Goal: Transaction & Acquisition: Purchase product/service

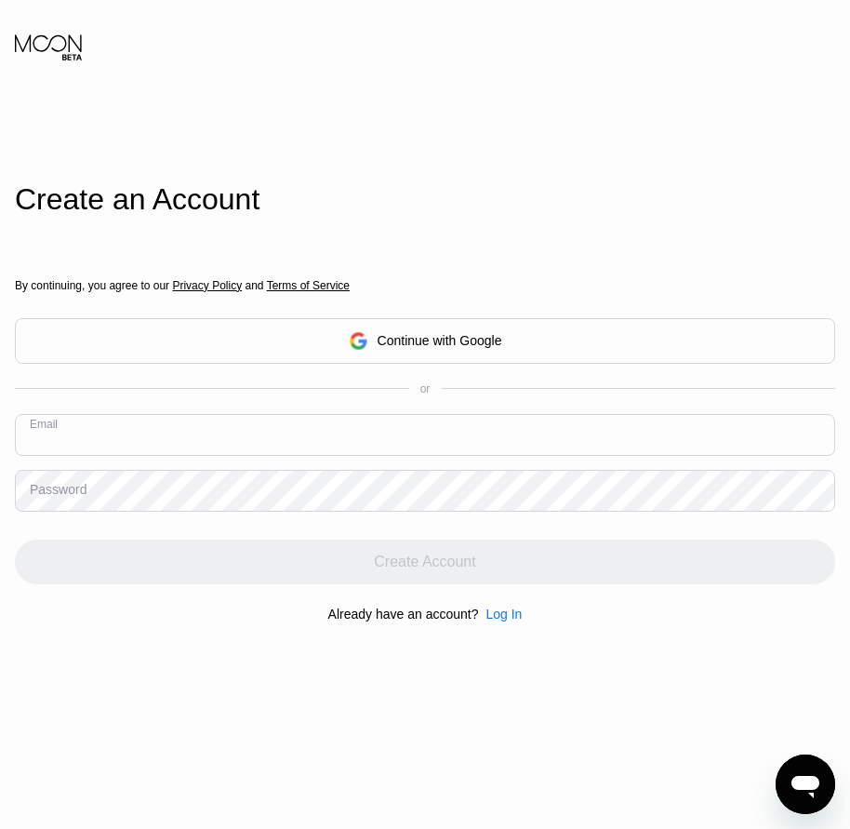
paste input "[EMAIL_ADDRESS][DOMAIN_NAME]"
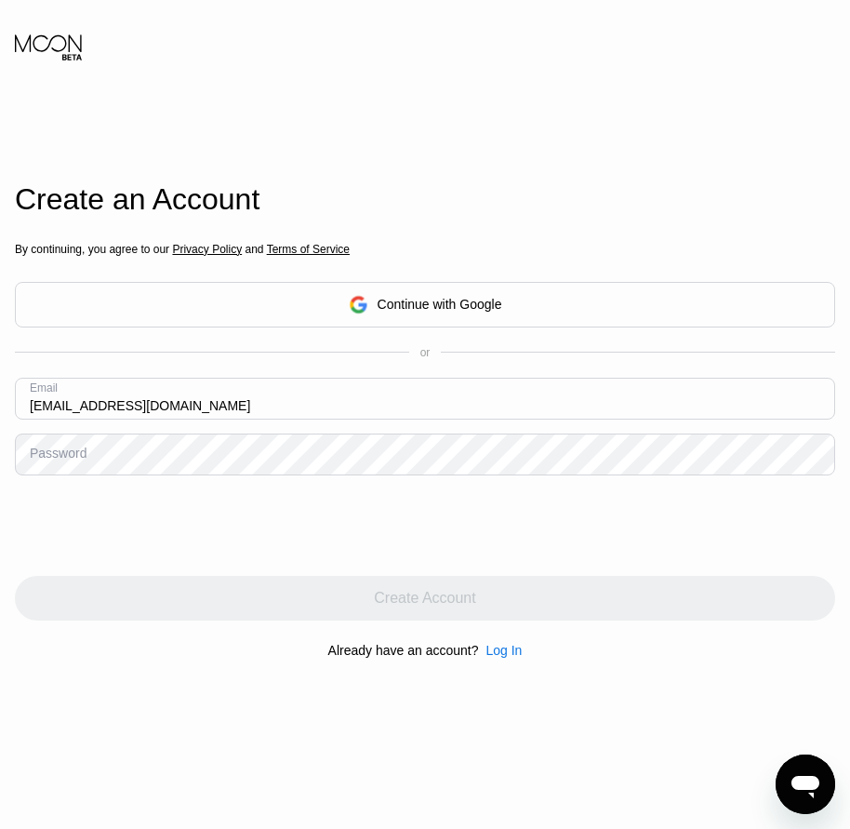
type input "[EMAIL_ADDRESS][DOMAIN_NAME]"
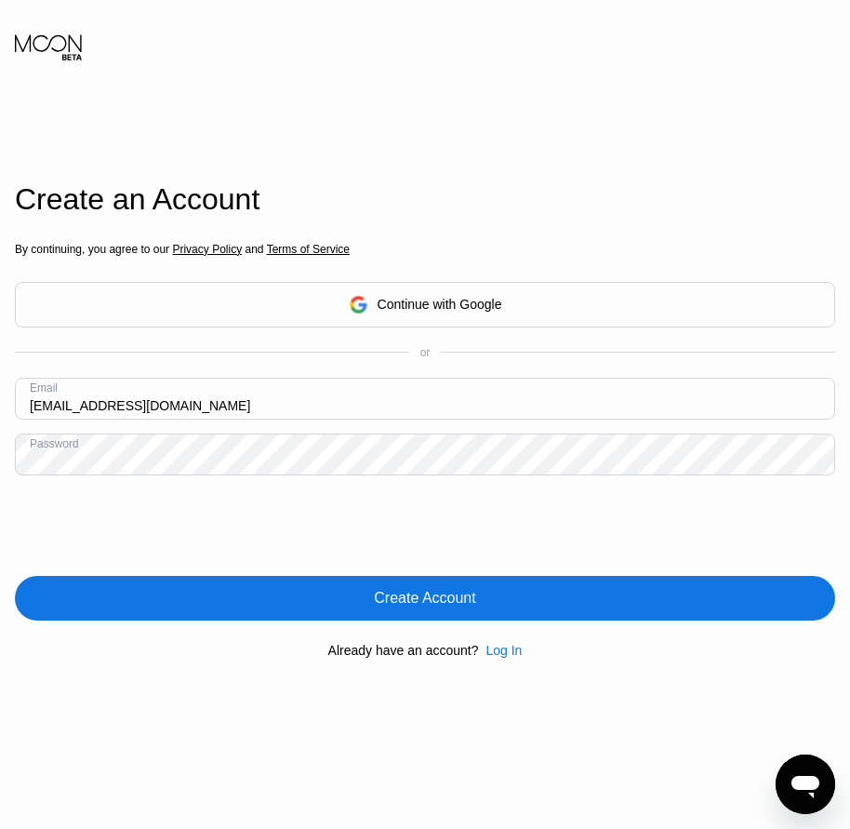
click at [455, 590] on div "Create Account" at bounding box center [424, 598] width 101 height 19
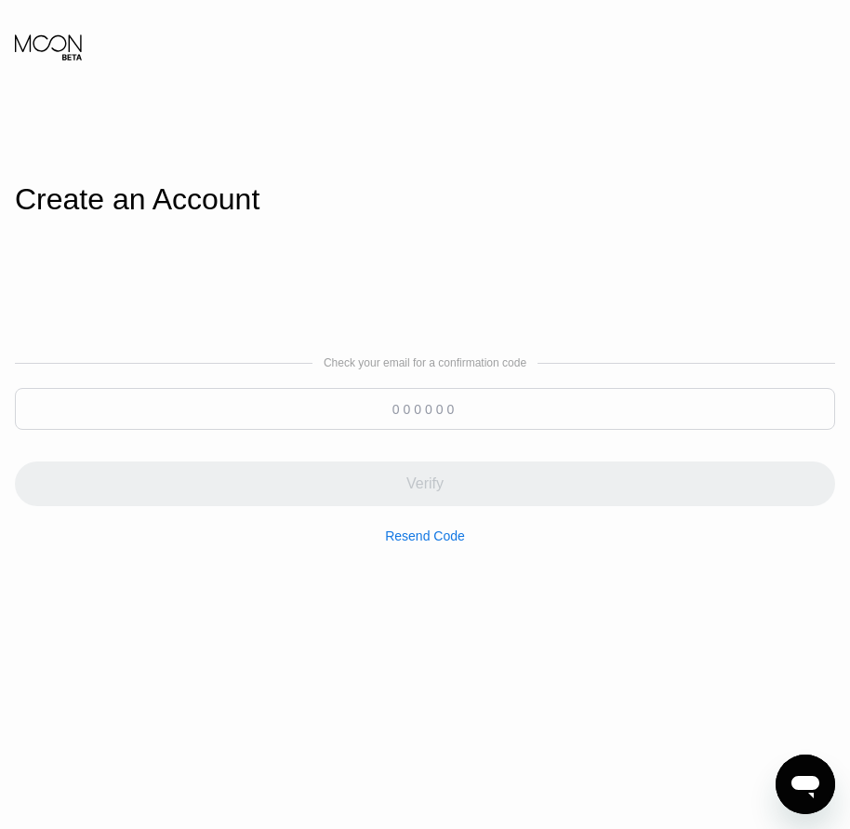
paste input "112294"
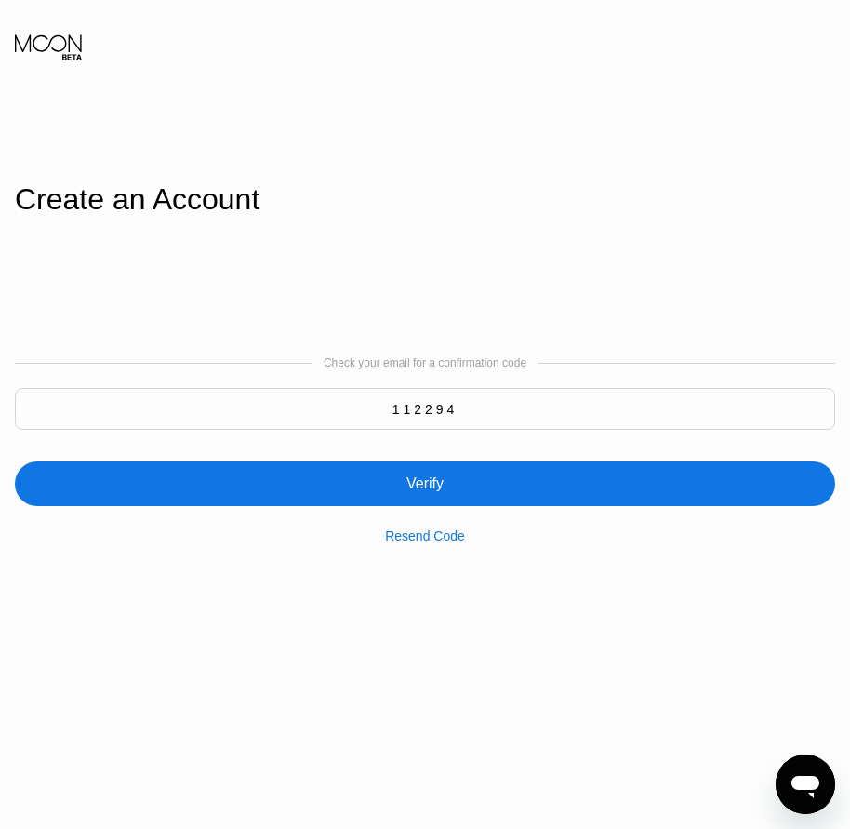
type input "112294"
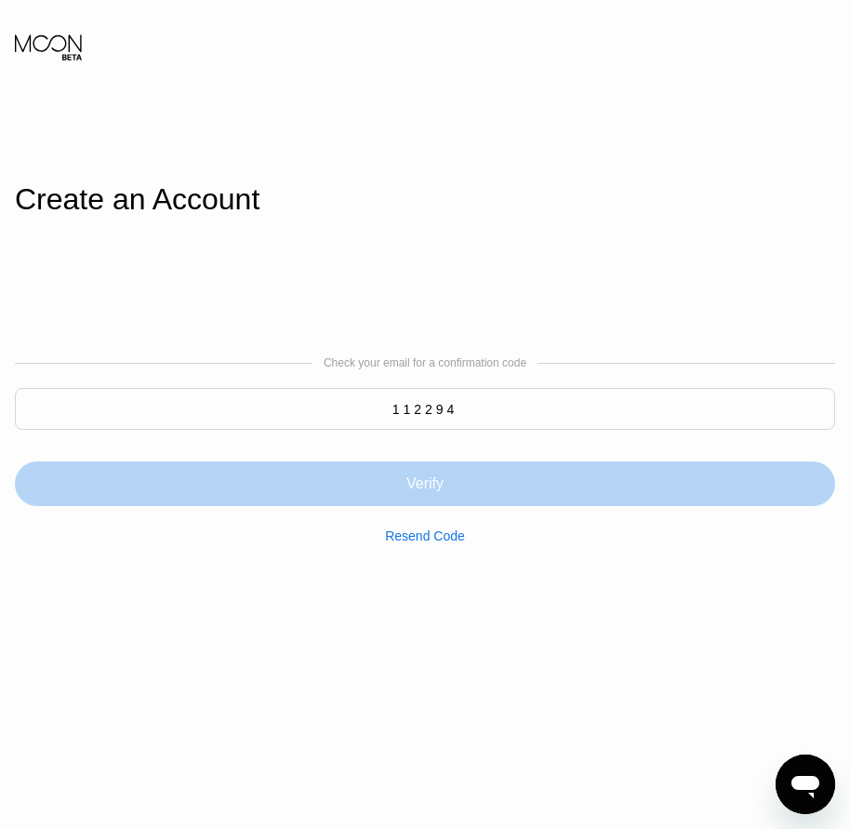
click at [416, 485] on div "Verify" at bounding box center [424, 483] width 37 height 19
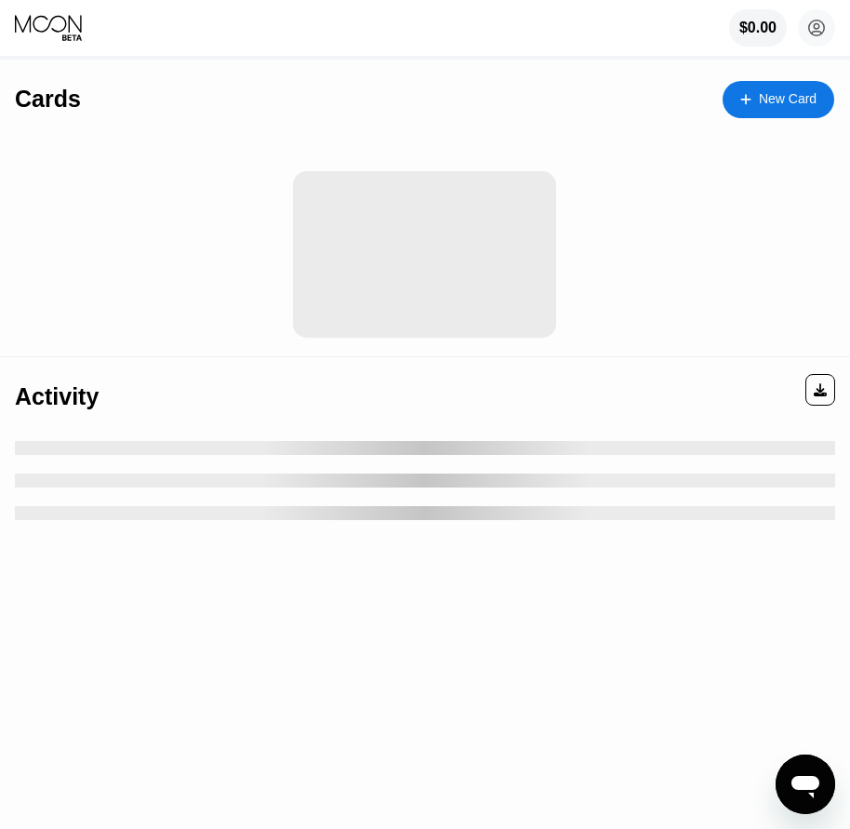
click at [773, 105] on div "New Card" at bounding box center [788, 99] width 58 height 16
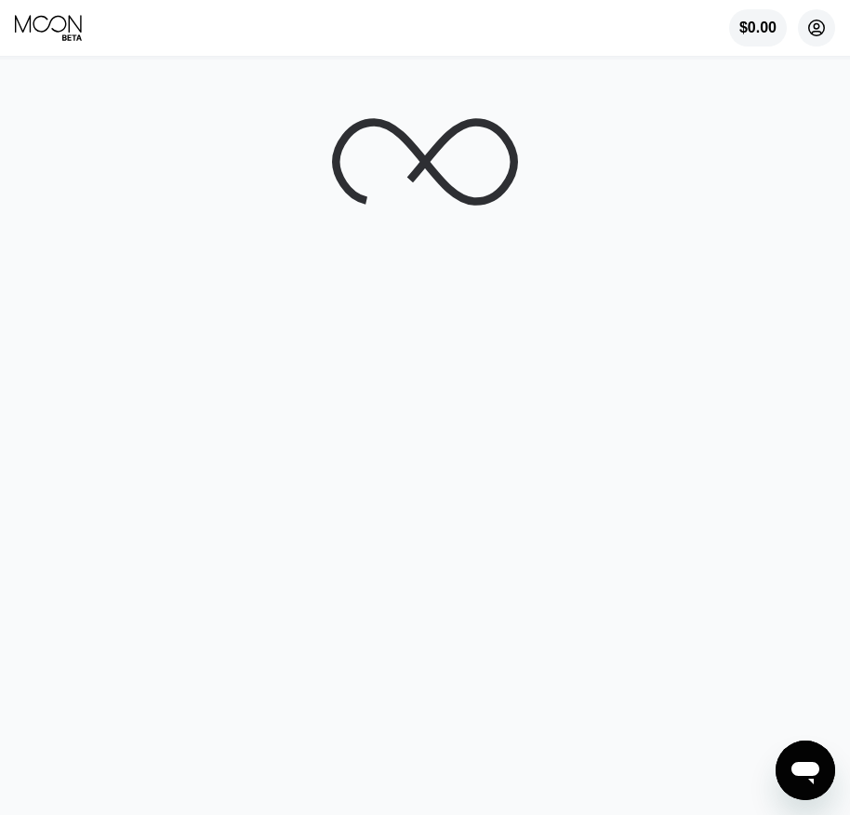
click at [823, 33] on icon at bounding box center [817, 28] width 16 height 16
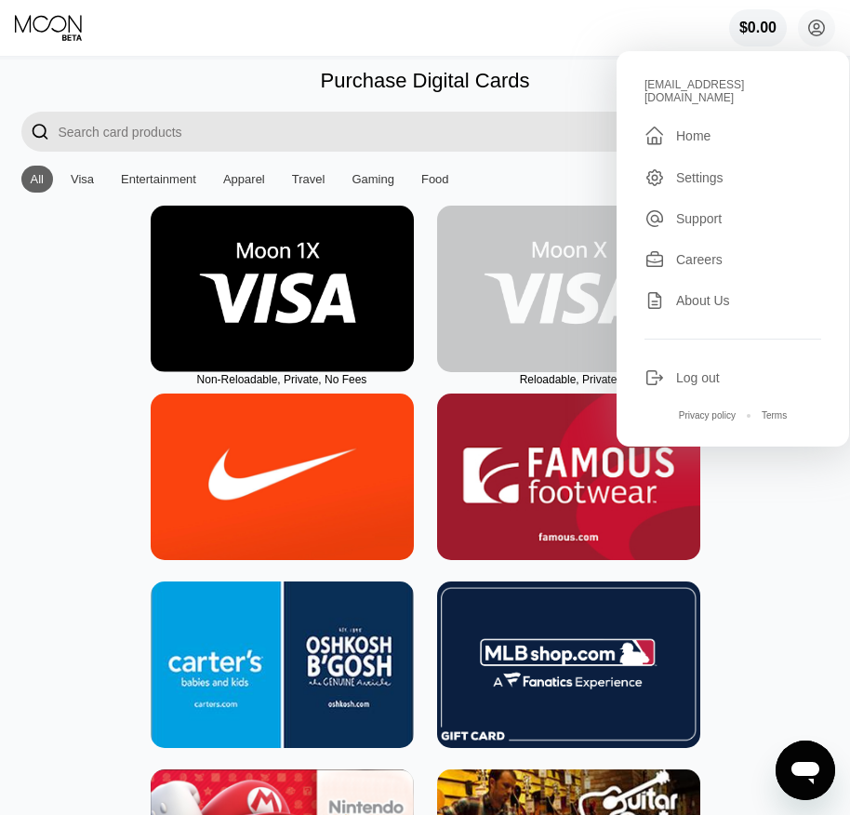
click at [546, 329] on img at bounding box center [568, 289] width 263 height 166
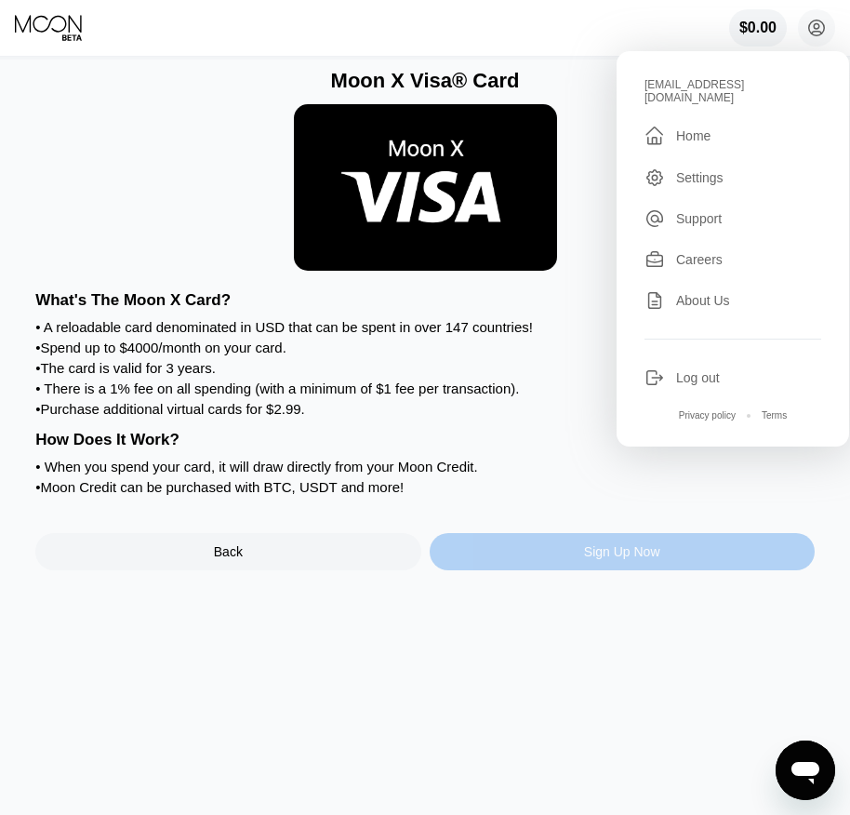
click at [625, 559] on div "Sign Up Now" at bounding box center [622, 551] width 76 height 15
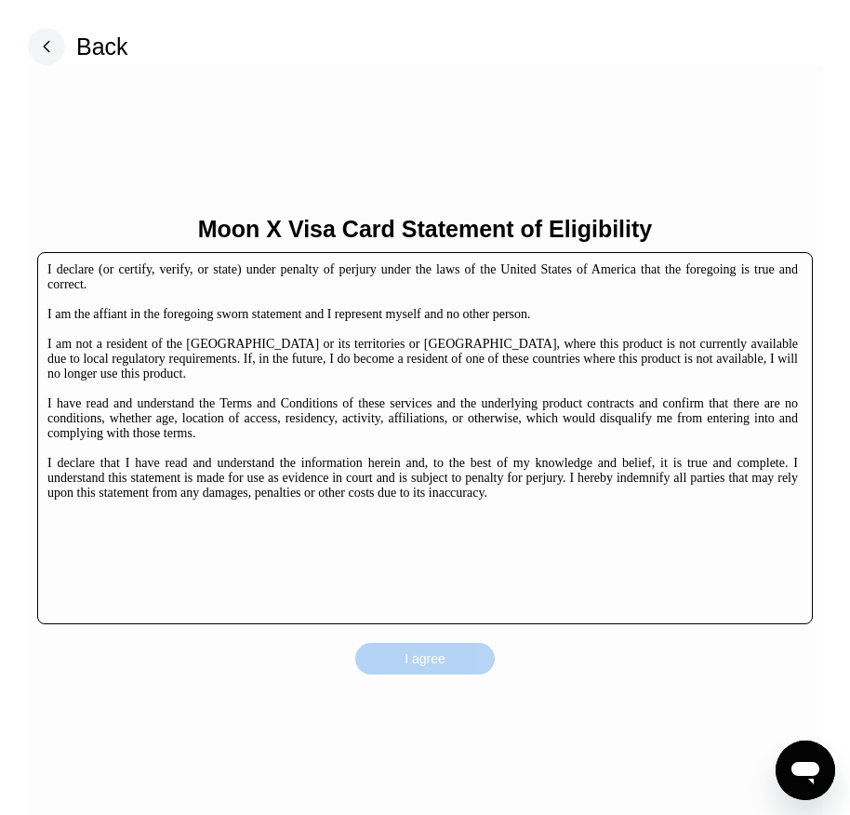
click at [450, 663] on div "I agree" at bounding box center [424, 659] width 139 height 32
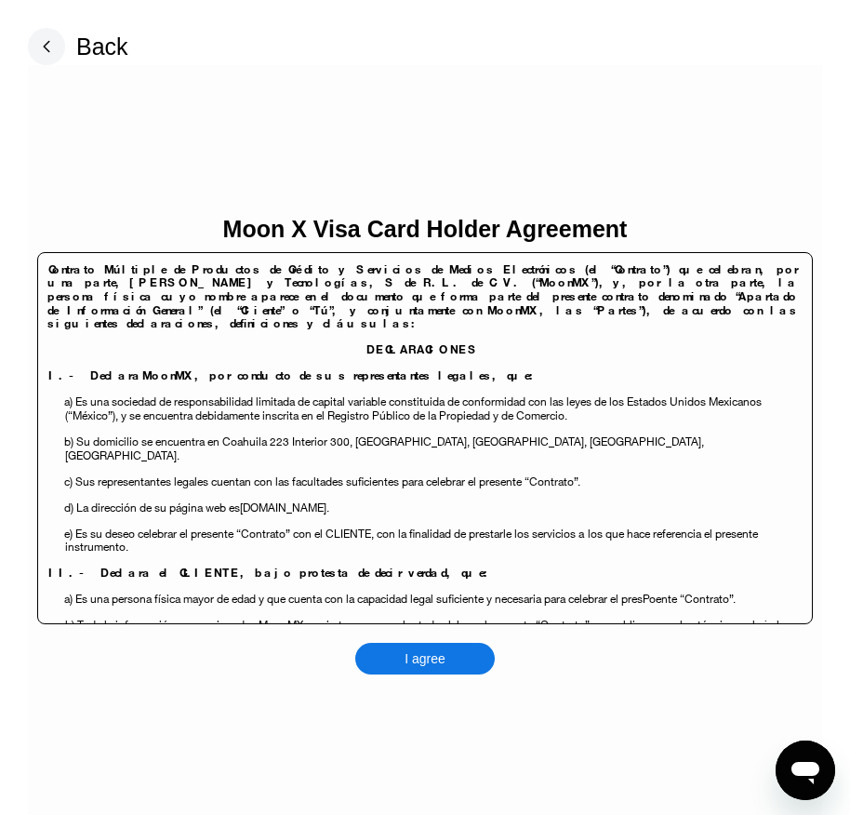
click at [455, 655] on div "I agree" at bounding box center [424, 659] width 139 height 32
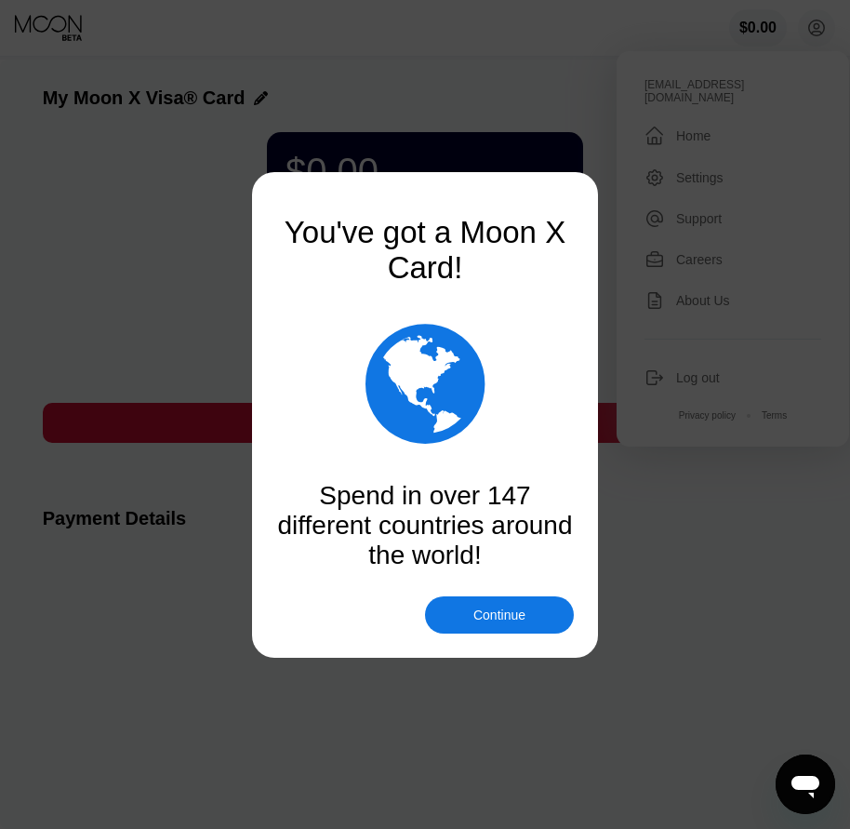
click at [484, 607] on div "Continue" at bounding box center [499, 614] width 52 height 15
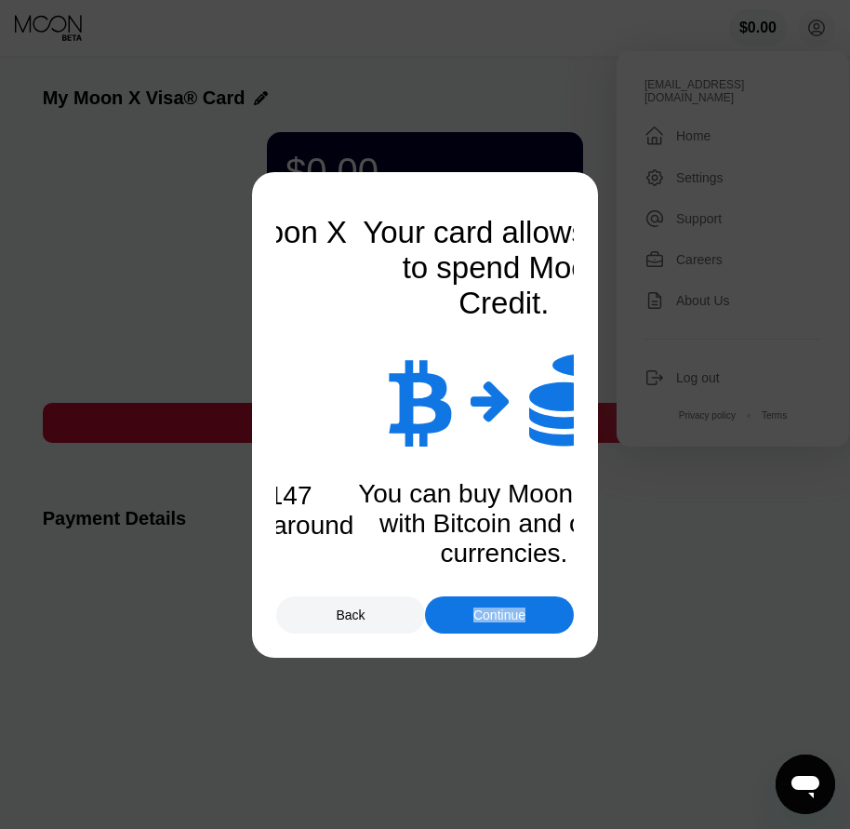
click at [484, 607] on div "Continue" at bounding box center [499, 614] width 52 height 15
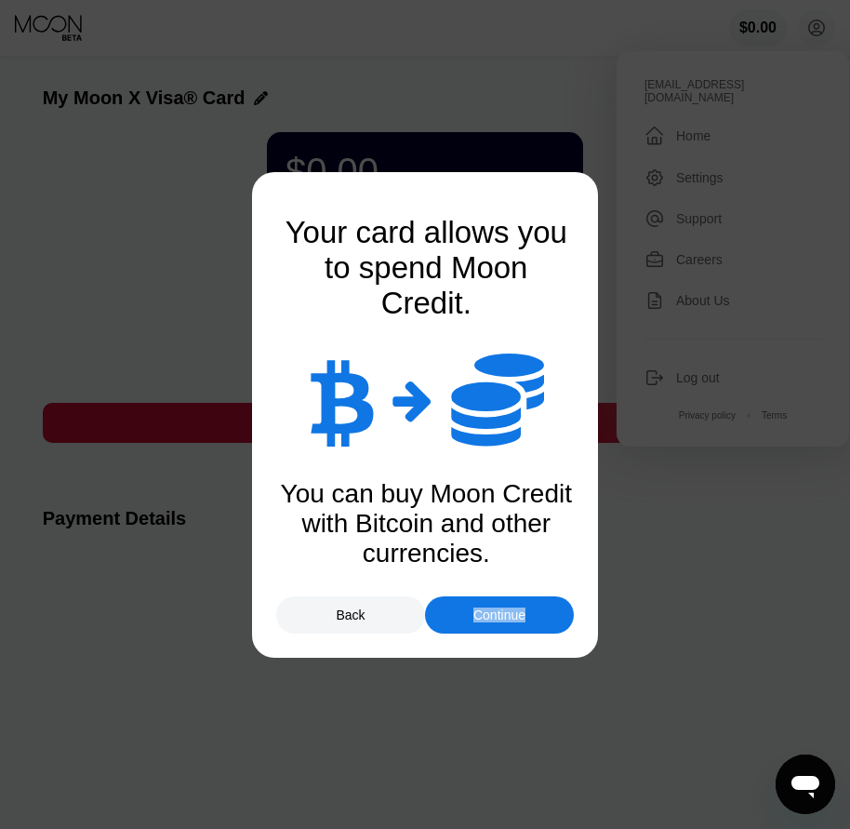
click at [484, 607] on div "Continue" at bounding box center [499, 614] width 52 height 15
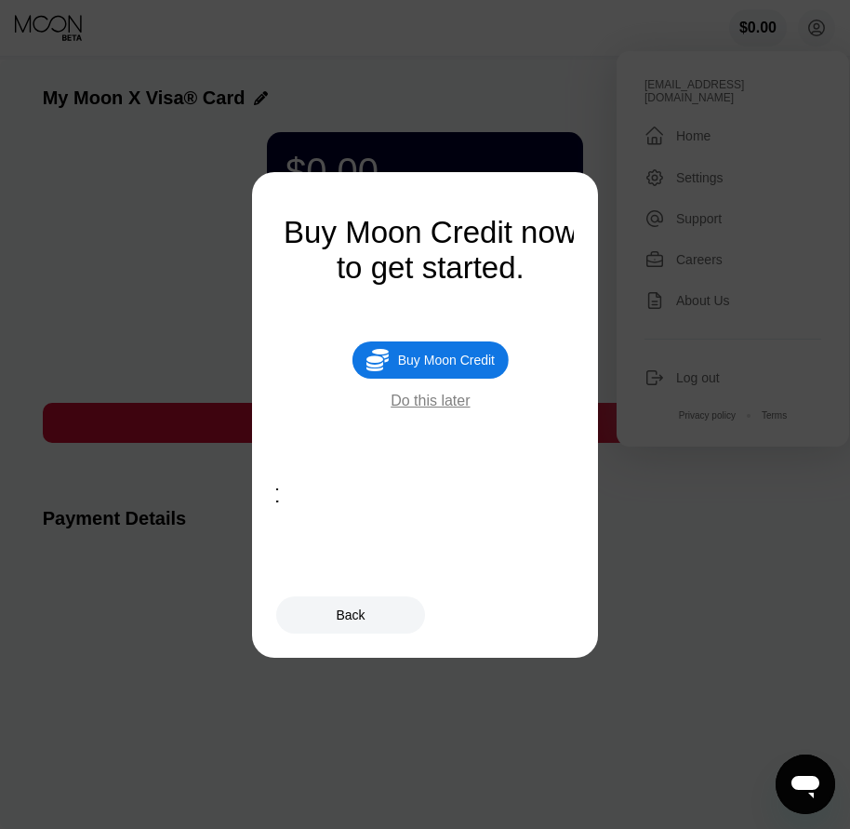
click at [448, 365] on div "Buy Moon Credit" at bounding box center [446, 359] width 97 height 15
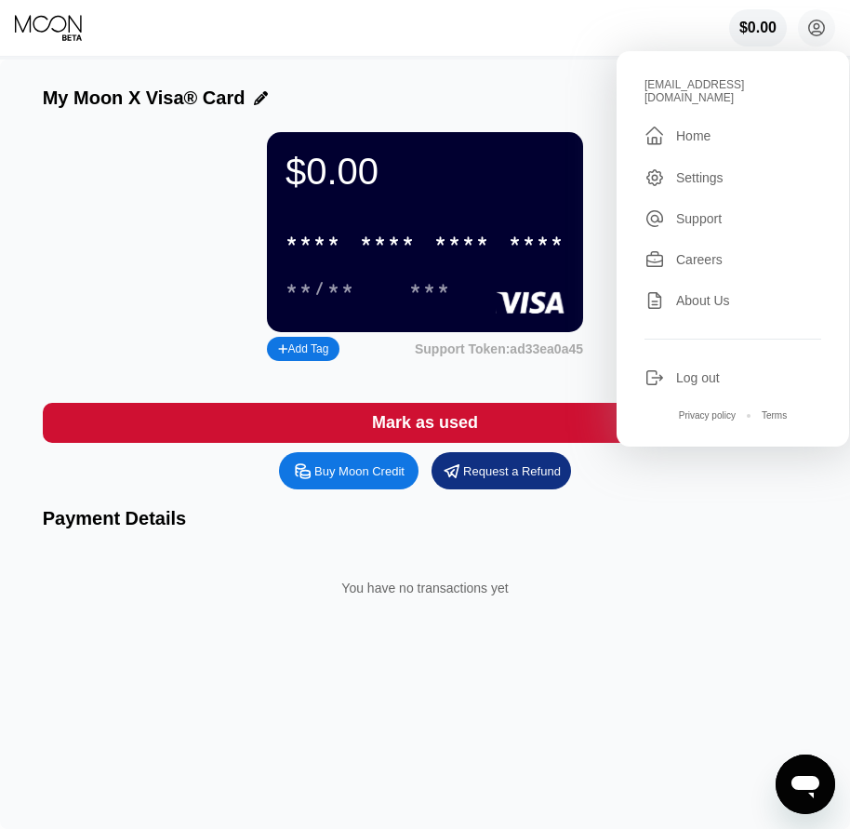
type input "0"
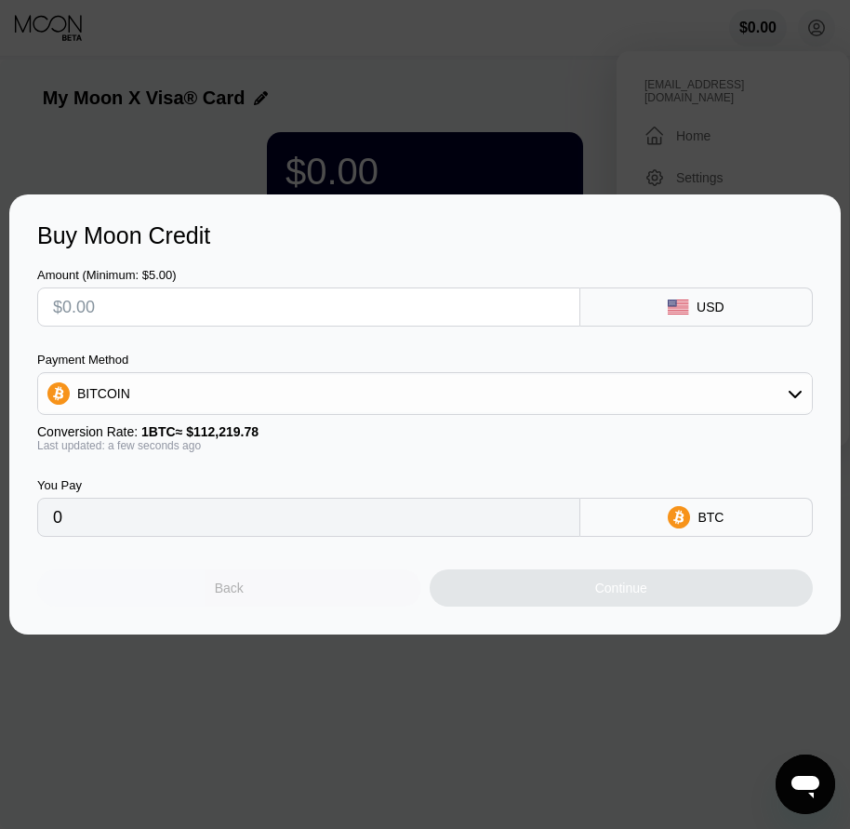
click at [254, 589] on div "Back" at bounding box center [229, 587] width 384 height 37
